Goal: Task Accomplishment & Management: Manage account settings

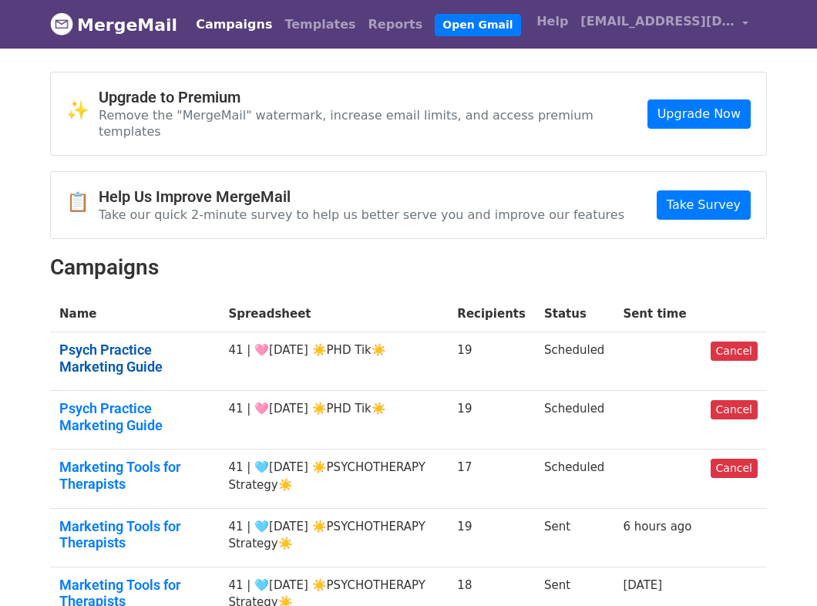
click at [153, 342] on link "Psych Practice Marketing Guide" at bounding box center [134, 358] width 150 height 33
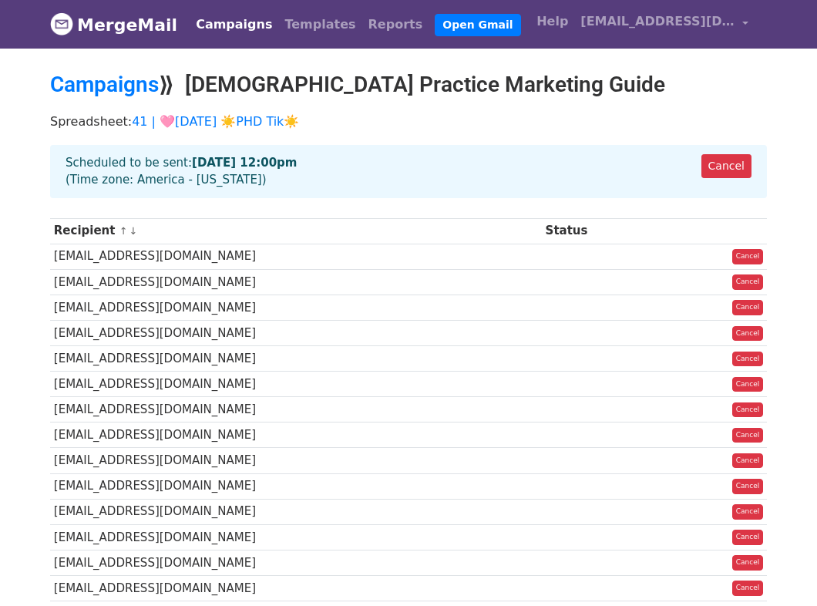
click at [210, 32] on link "Campaigns" at bounding box center [234, 24] width 89 height 31
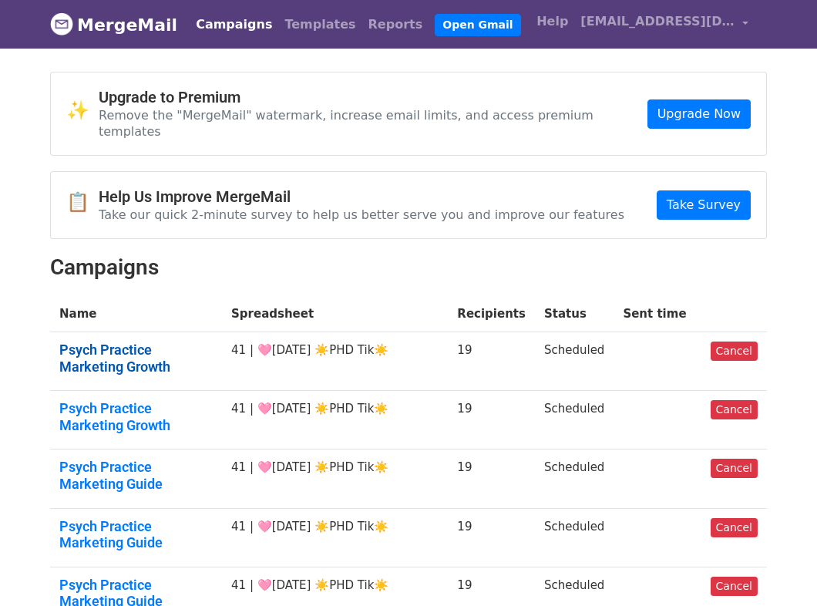
click at [160, 342] on link "Psych Practice Marketing Growth" at bounding box center [135, 358] width 153 height 33
